Goal: Use online tool/utility: Utilize a website feature to perform a specific function

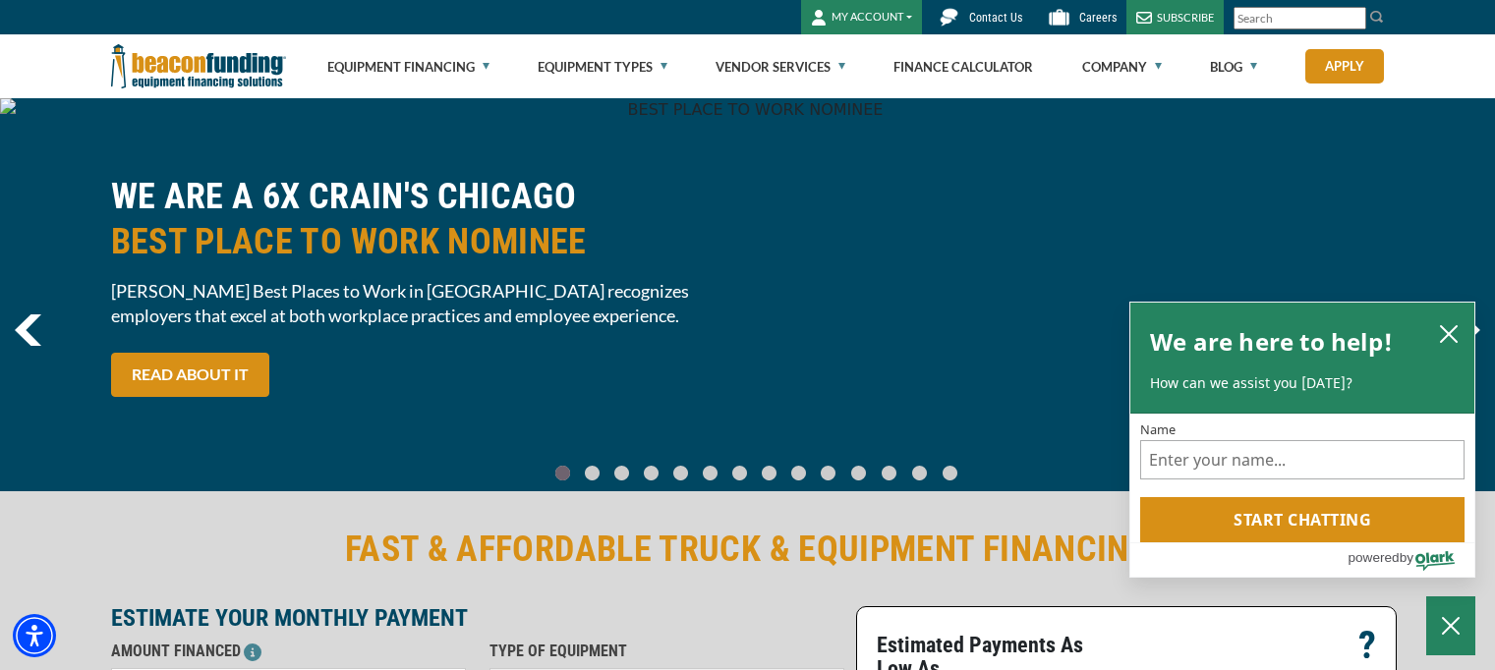
click at [906, 21] on button "MY ACCOUNT" at bounding box center [861, 17] width 121 height 34
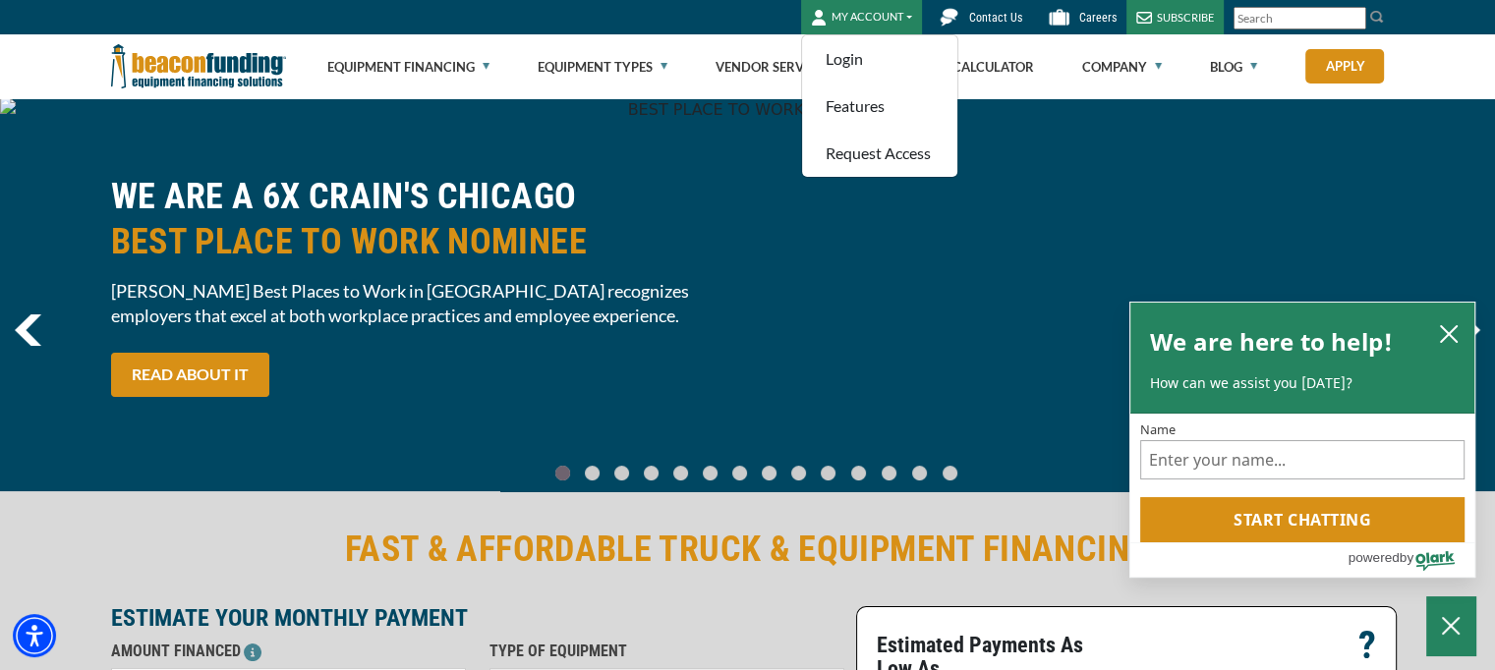
click at [887, 295] on div "WE ARE A 6X CRAIN'S CHICAGO BEST PLACE TO WORK NOMINEE Crain’s Best Places to W…" at bounding box center [747, 295] width 1297 height 243
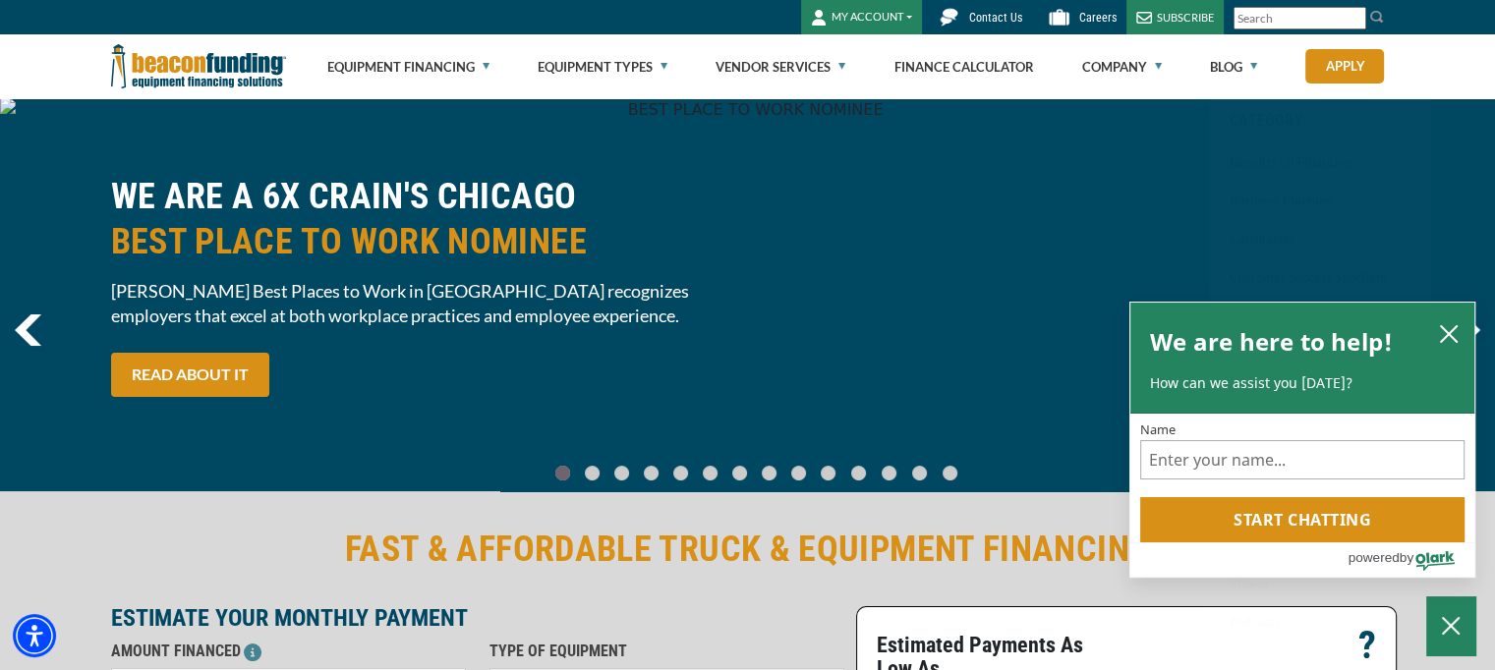
click at [898, 22] on button "MY ACCOUNT" at bounding box center [861, 17] width 121 height 34
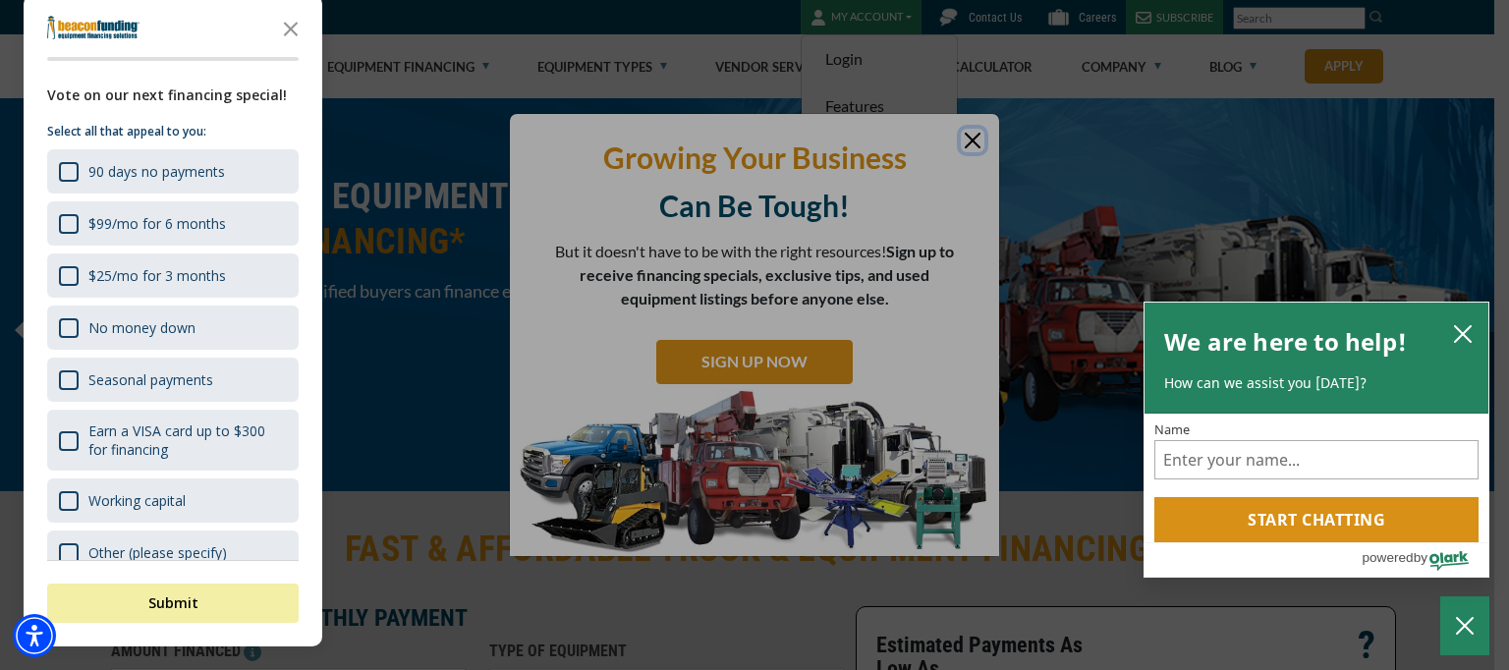
click at [970, 139] on div at bounding box center [754, 335] width 1509 height 670
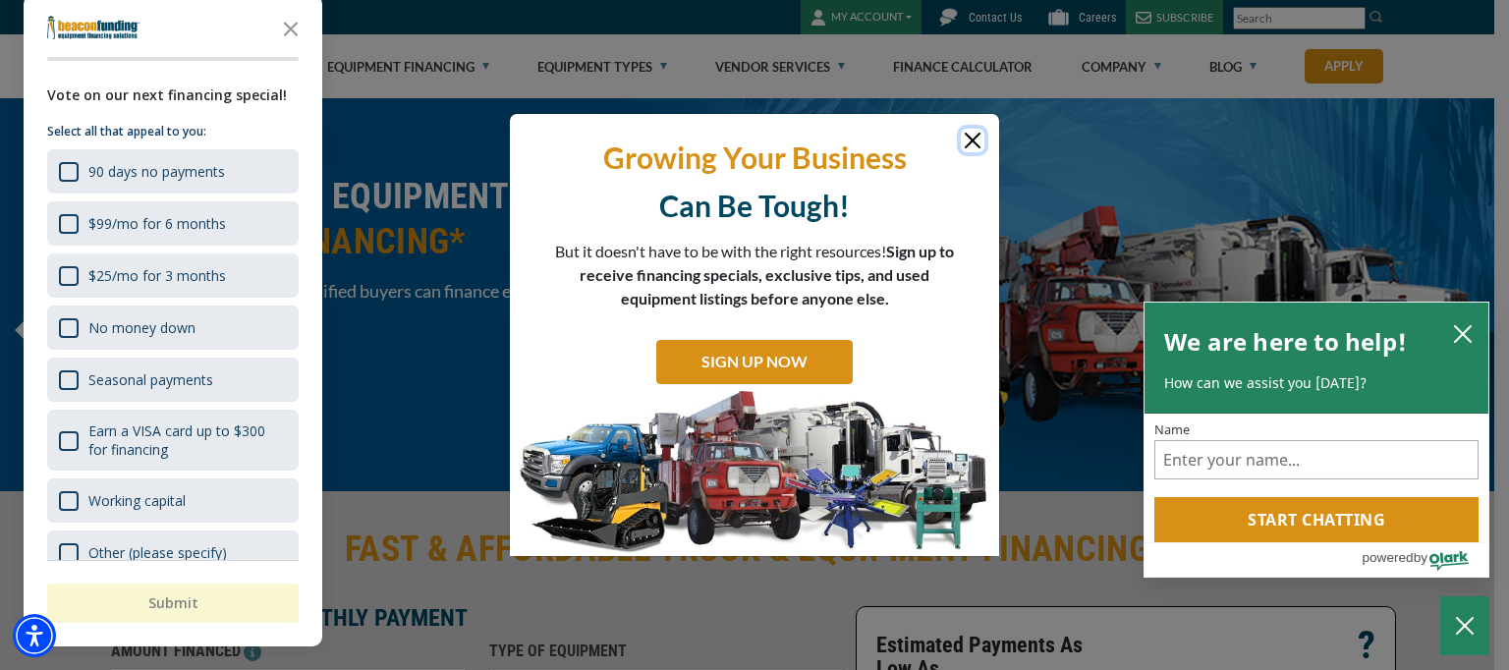
click at [1453, 328] on icon "close chatbox" at bounding box center [1463, 334] width 20 height 20
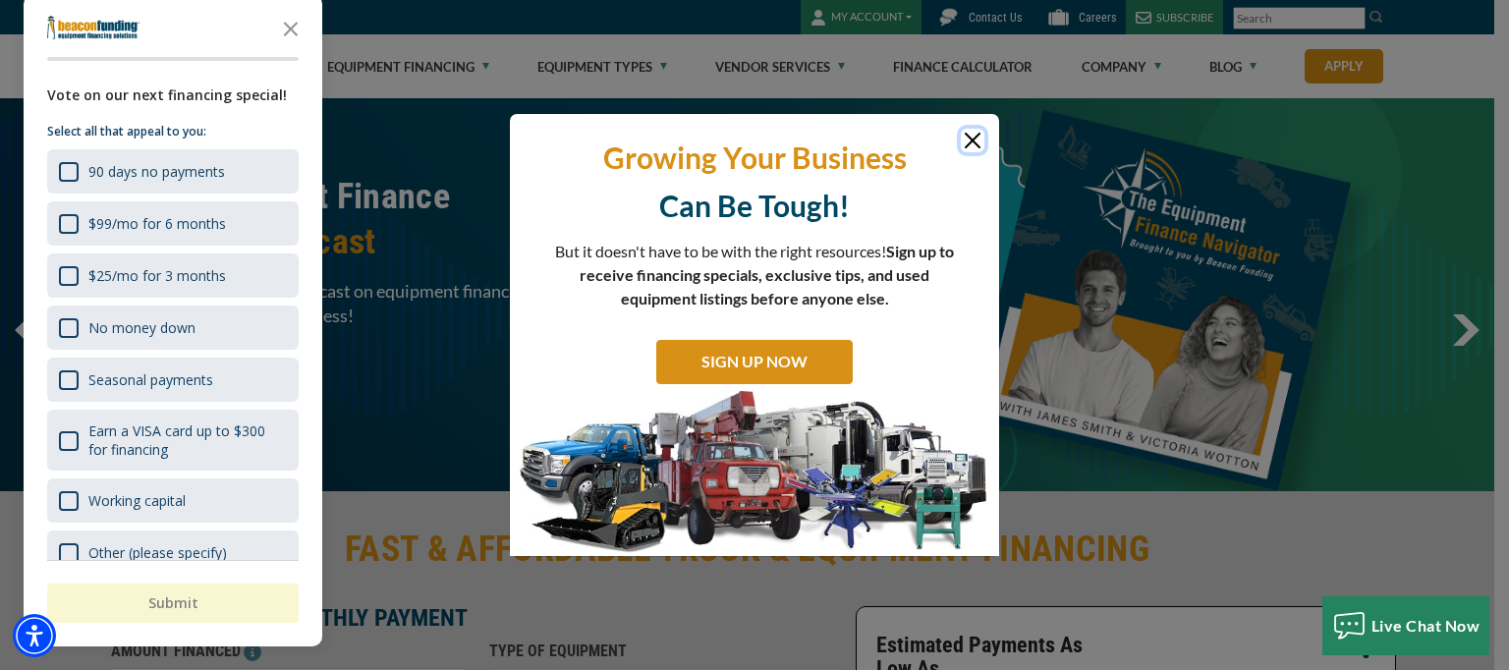
click at [962, 139] on button "Close" at bounding box center [973, 141] width 24 height 24
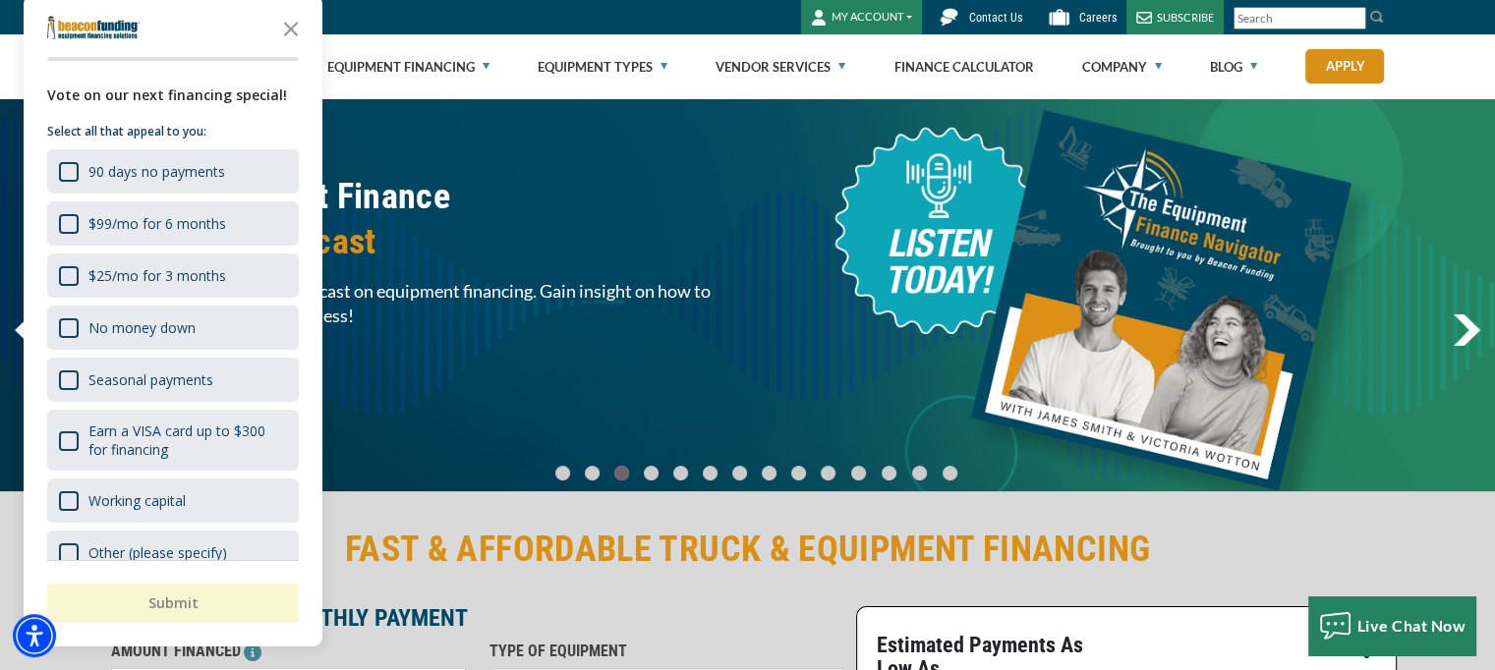
click at [285, 28] on icon "Close the survey" at bounding box center [290, 27] width 39 height 39
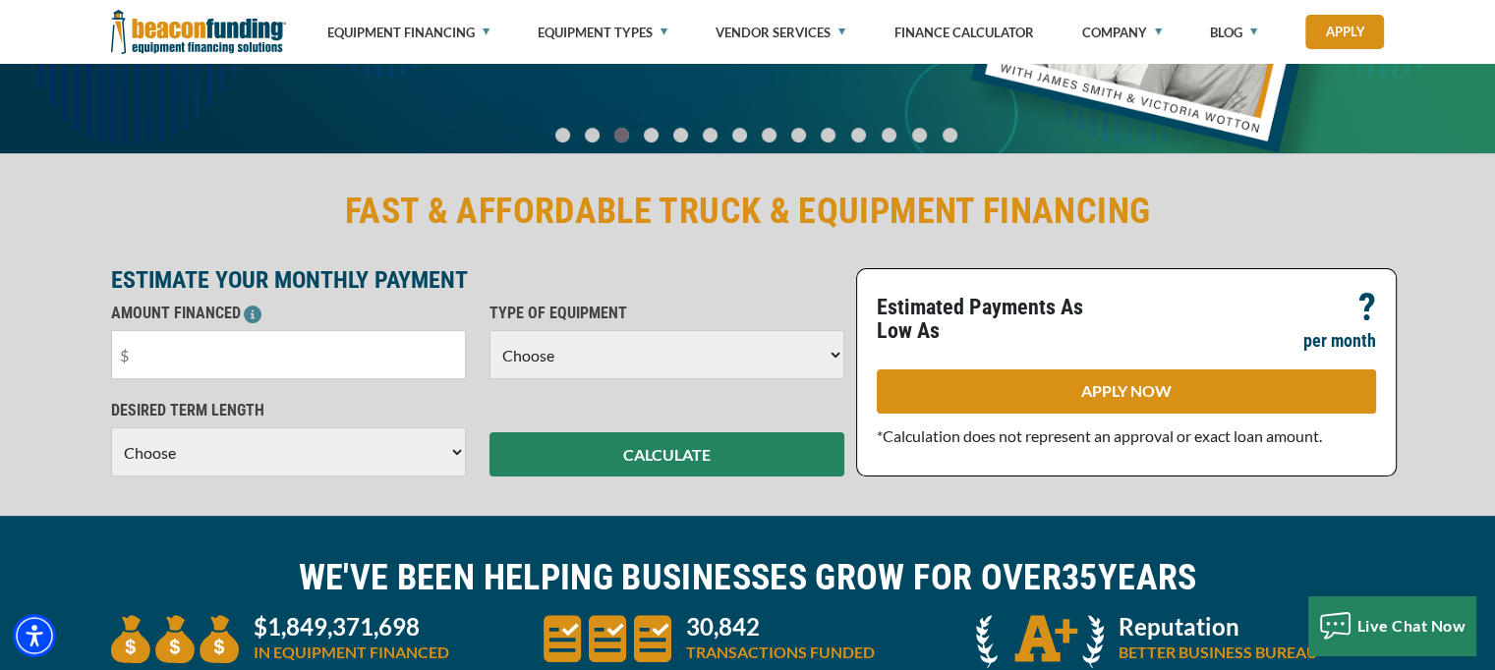
scroll to position [491, 0]
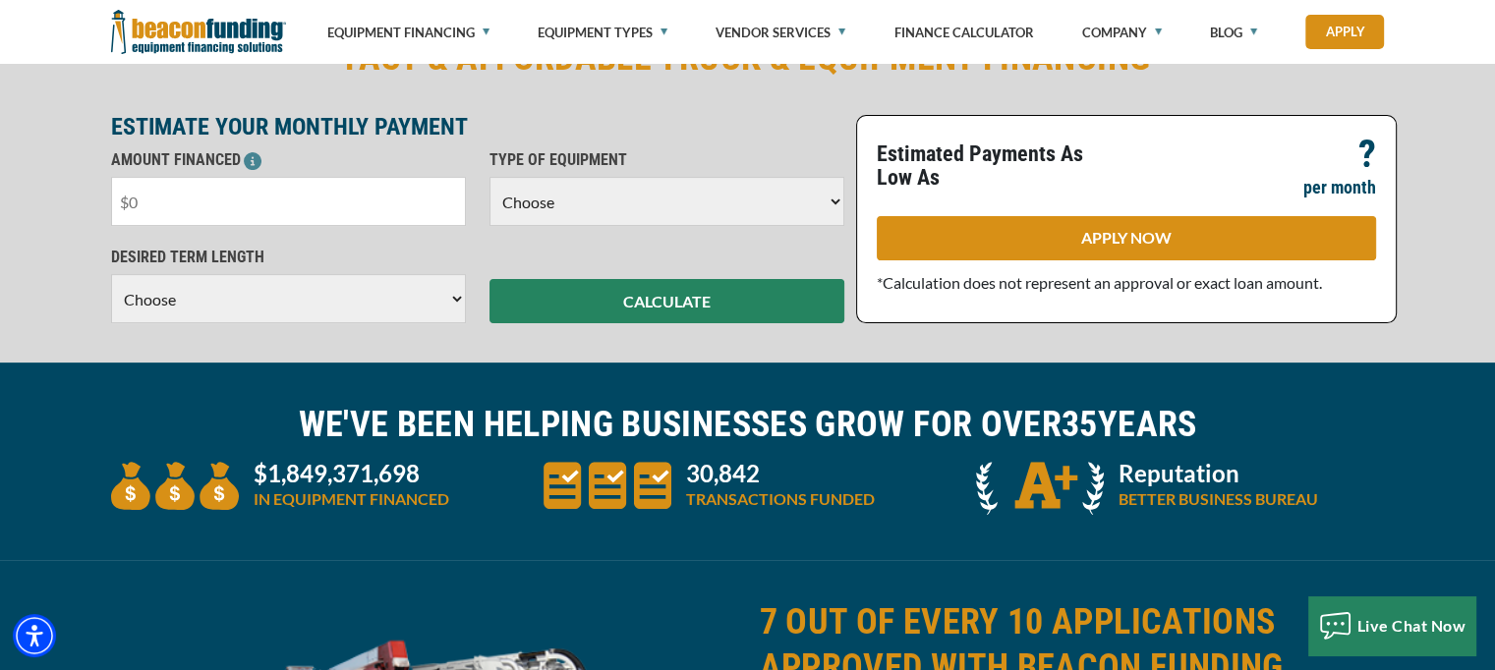
click at [388, 202] on input "text" at bounding box center [288, 201] width 355 height 49
type input "$65,000"
click at [529, 196] on select "Choose Backhoe Boom/Bucket Truck Chipper Commercial Mower Crane DTG/DTF Printin…" at bounding box center [666, 201] width 355 height 49
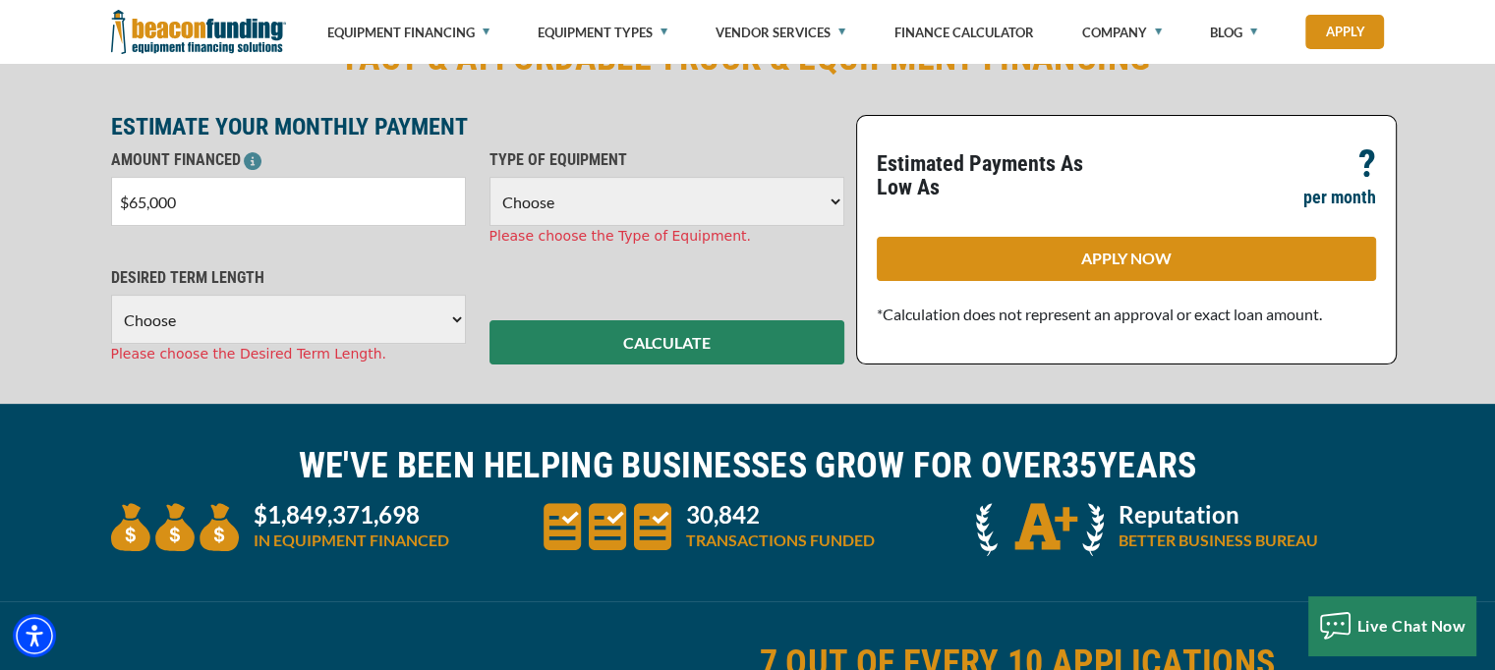
select select "5"
click at [489, 177] on select "Choose Backhoe Boom/Bucket Truck Chipper Commercial Mower Crane DTG/DTF Printin…" at bounding box center [666, 201] width 355 height 49
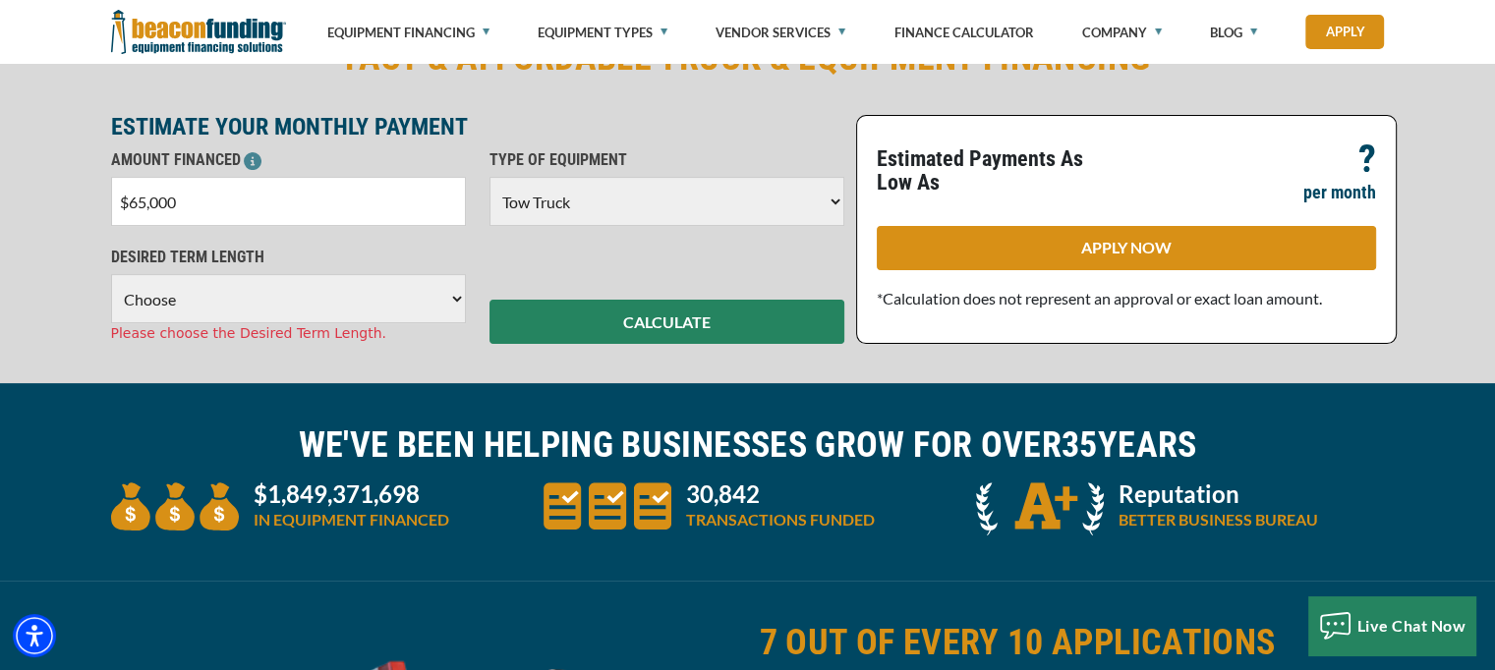
click at [448, 305] on select "Choose 36 Months 48 Months 60 Months" at bounding box center [288, 298] width 355 height 49
select select "36"
click at [111, 274] on select "Choose 36 Months 48 Months 60 Months" at bounding box center [288, 298] width 355 height 49
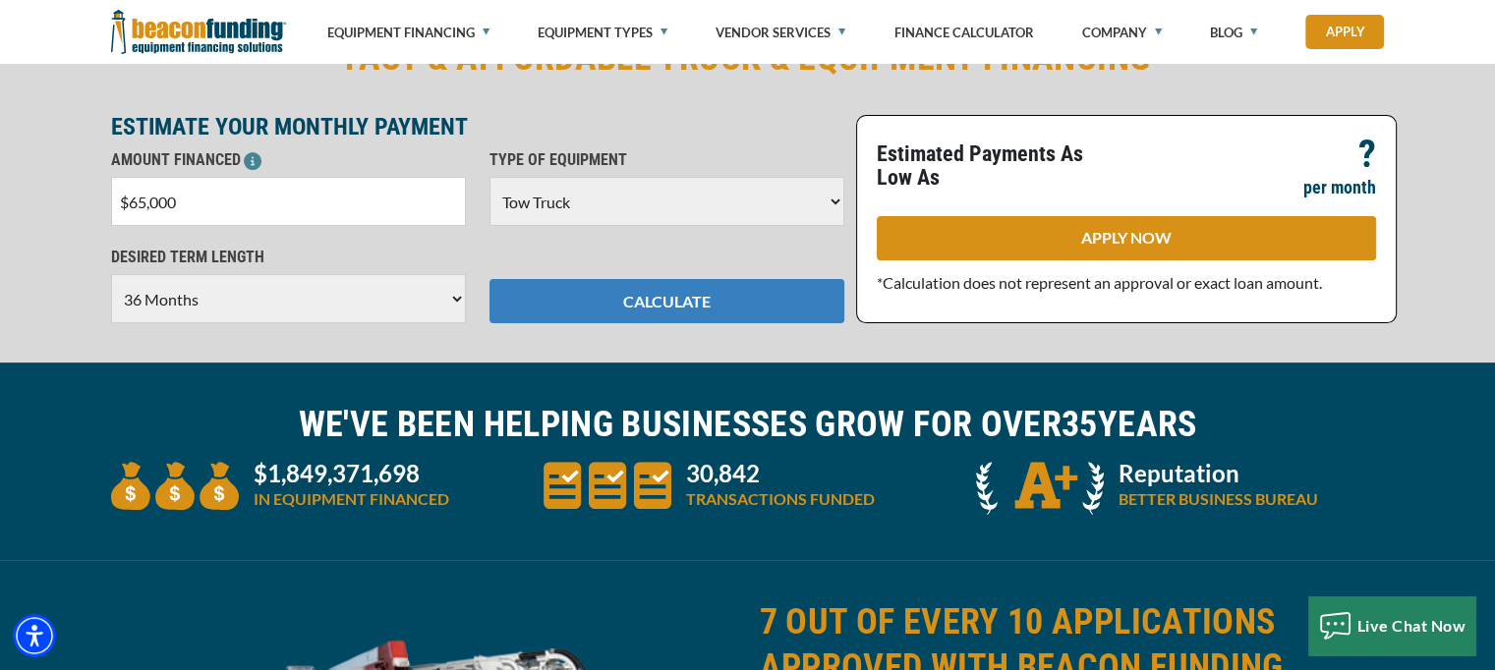
click at [653, 312] on button "CALCULATE" at bounding box center [666, 301] width 355 height 44
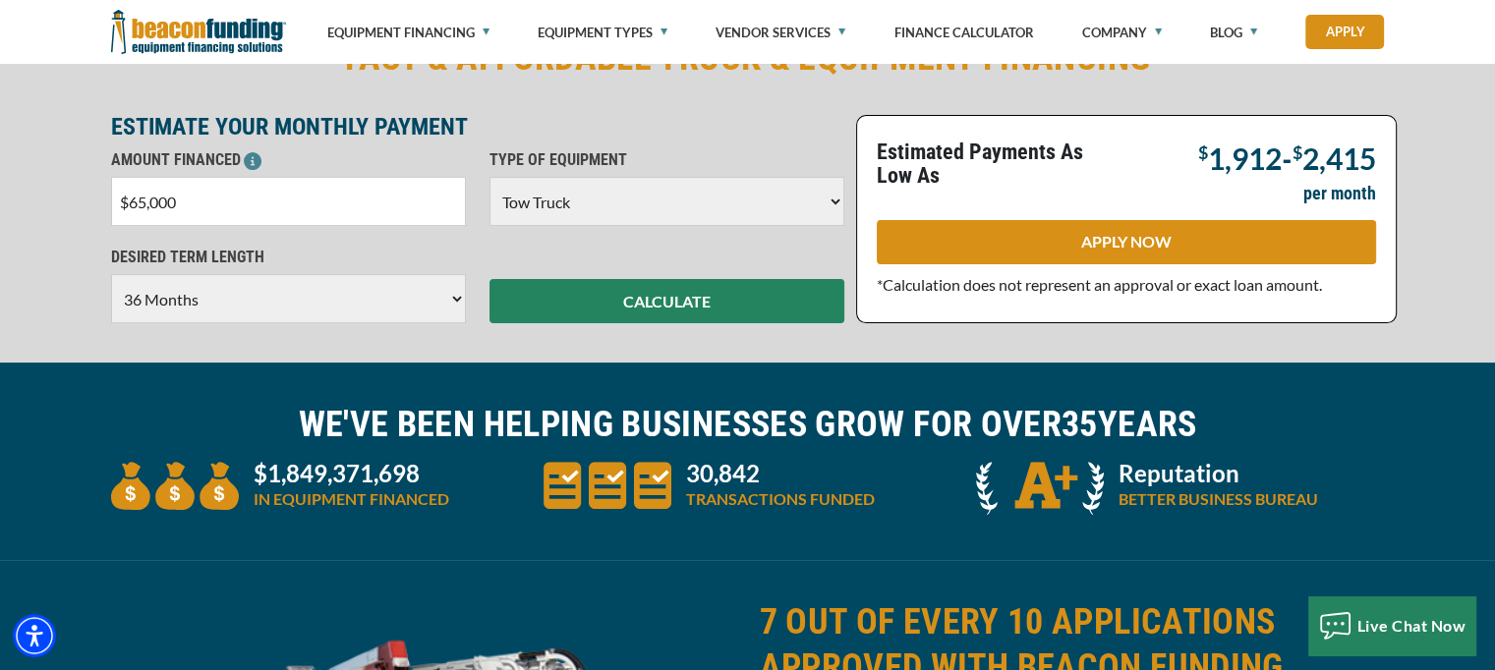
scroll to position [0, 0]
